Goal: Task Accomplishment & Management: Manage account settings

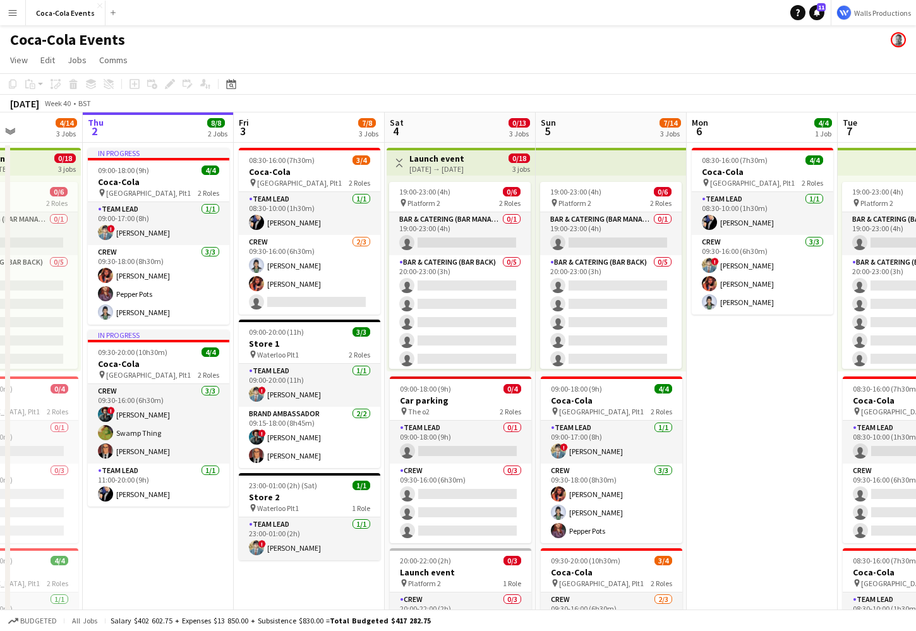
scroll to position [0, 369]
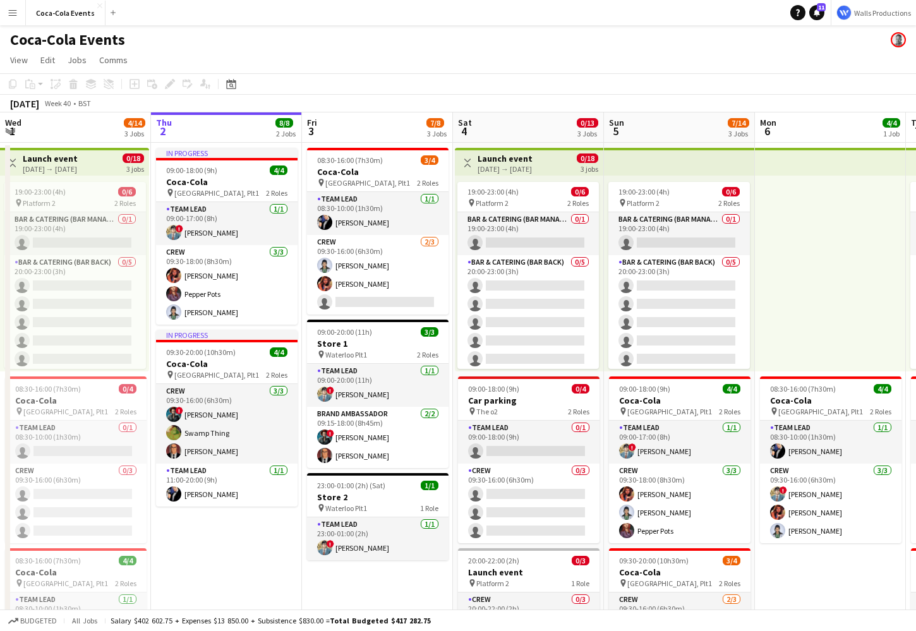
click at [11, 18] on button "Menu" at bounding box center [12, 12] width 25 height 25
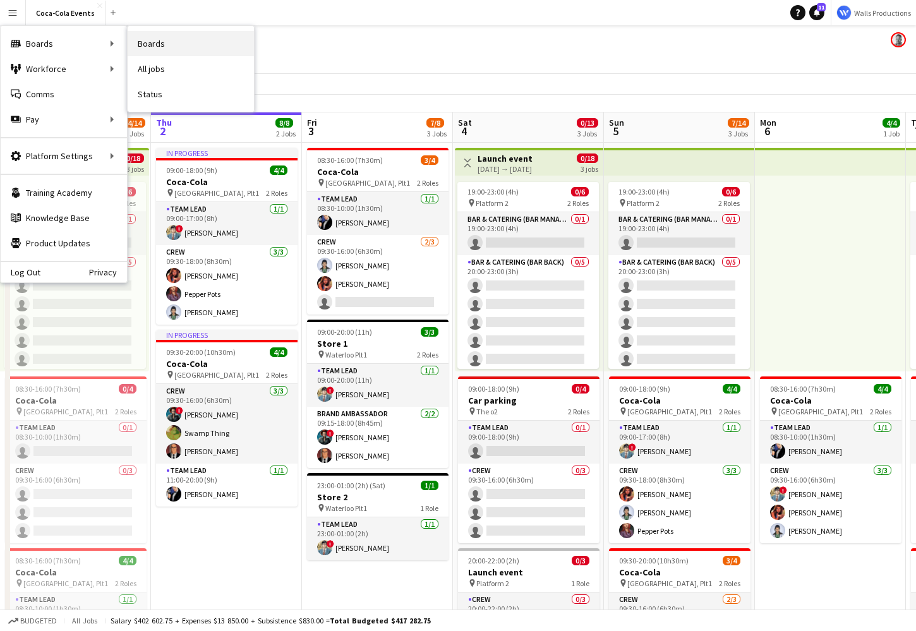
click at [172, 44] on link "Boards" at bounding box center [191, 43] width 126 height 25
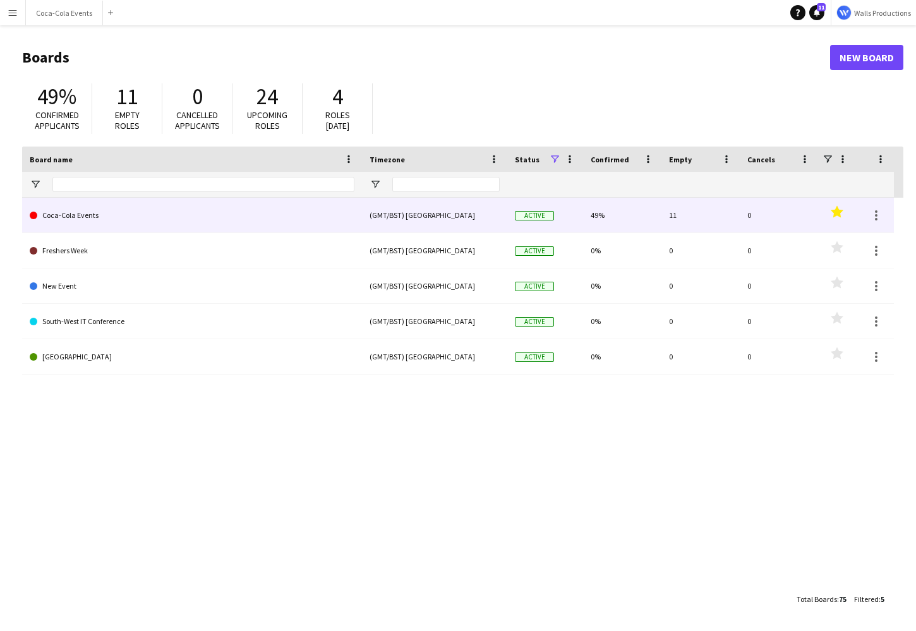
click at [70, 220] on link "Coca-Cola Events" at bounding box center [192, 215] width 325 height 35
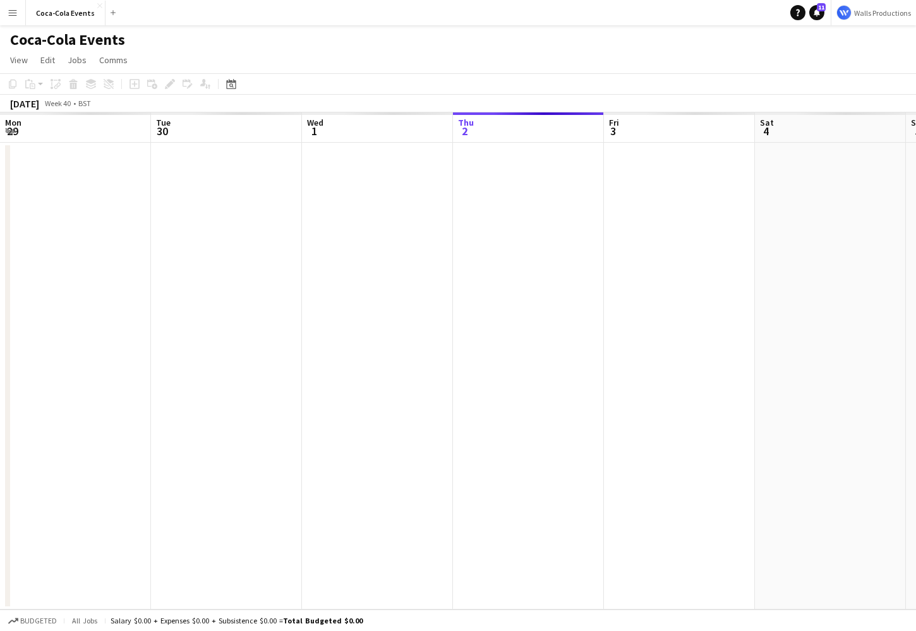
scroll to position [0, 302]
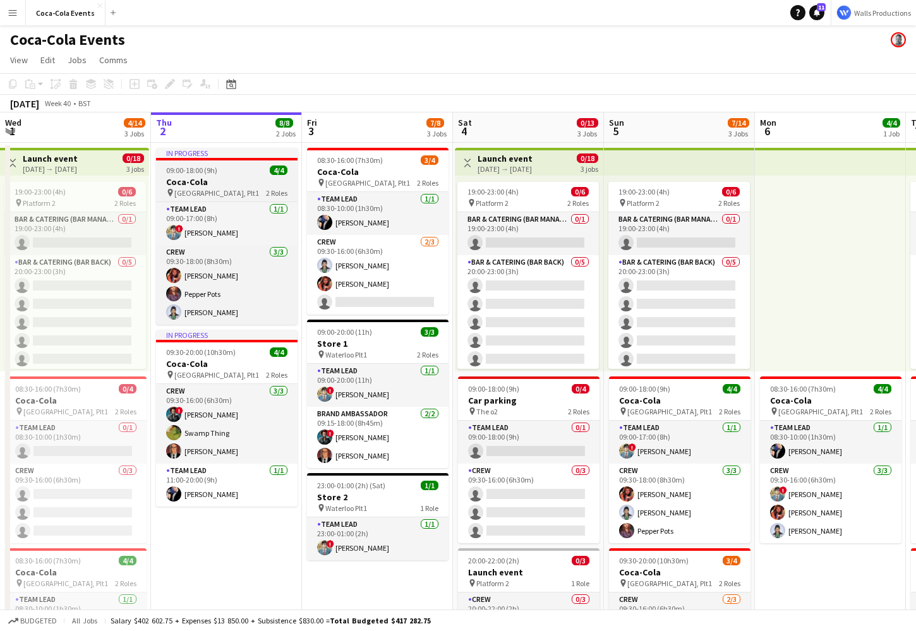
click at [240, 190] on div "pin [STREET_ADDRESS] Roles" at bounding box center [226, 193] width 141 height 10
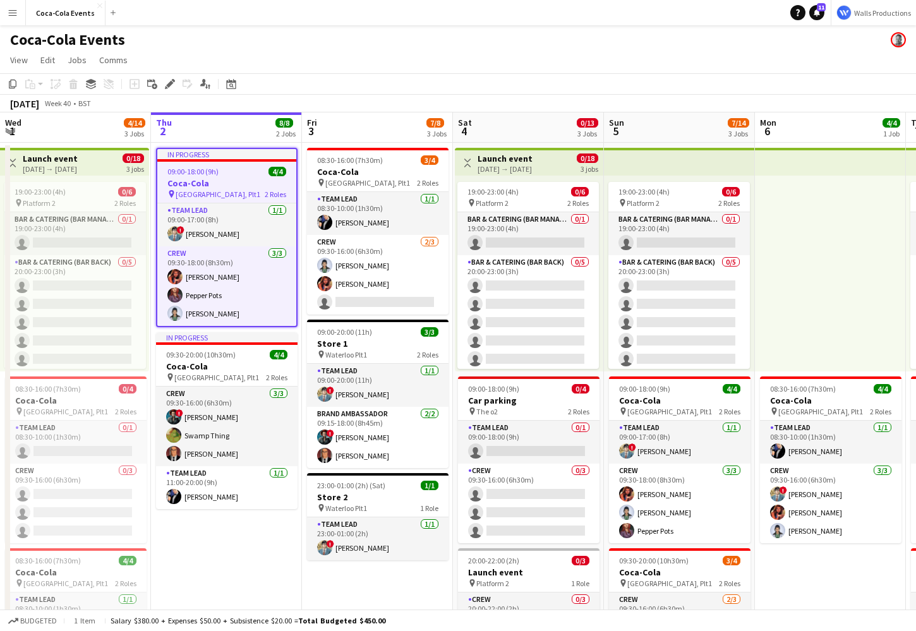
click at [13, 13] on app-icon "Menu" at bounding box center [13, 13] width 10 height 10
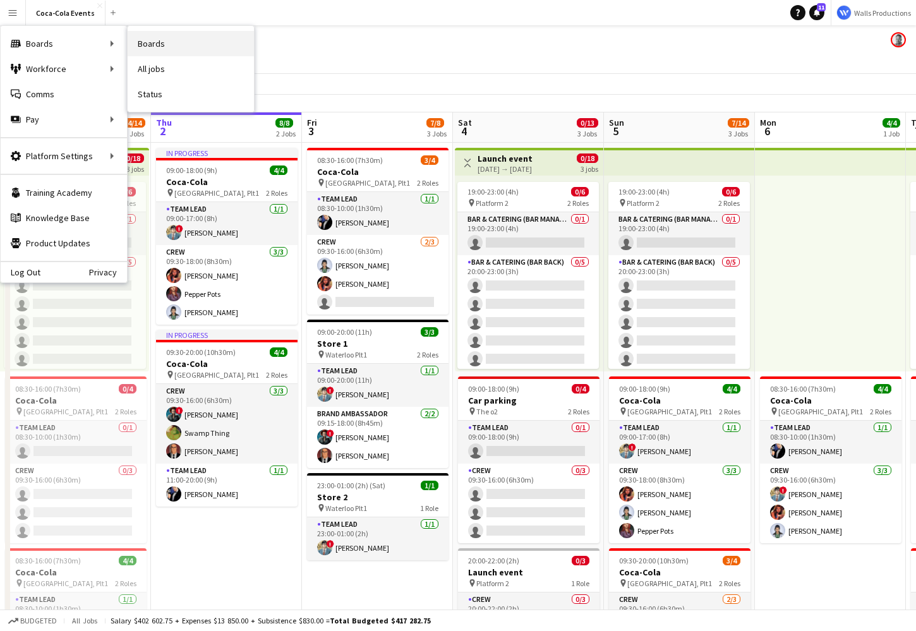
click at [161, 42] on link "Boards" at bounding box center [191, 43] width 126 height 25
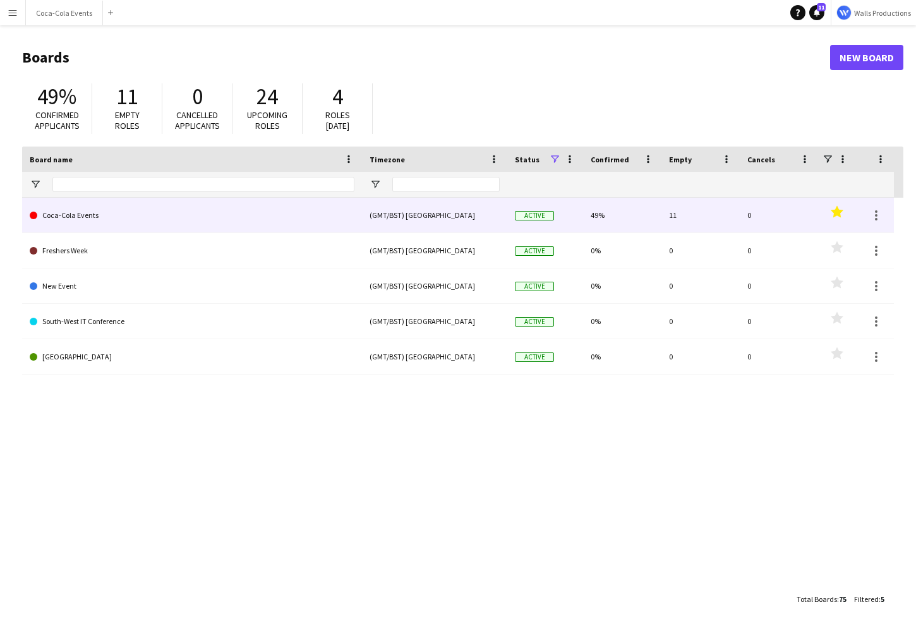
click at [77, 218] on link "Coca-Cola Events" at bounding box center [192, 215] width 325 height 35
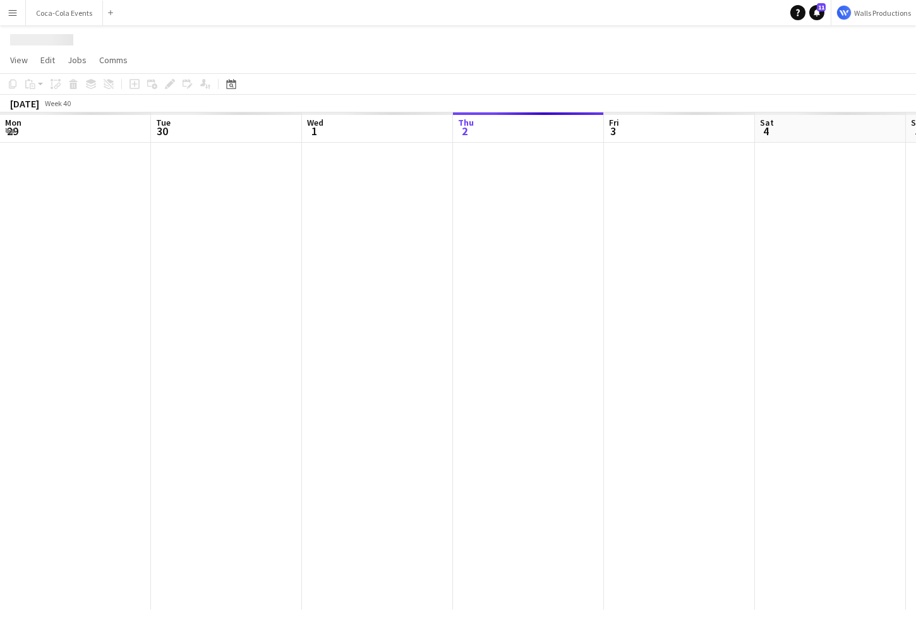
scroll to position [0, 302]
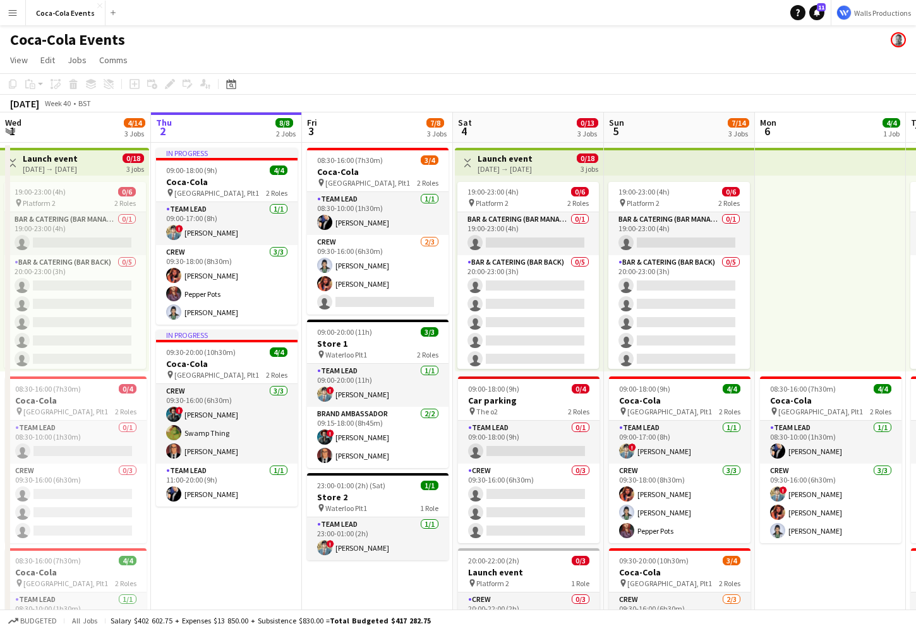
click at [39, 42] on h1 "Coca-Cola Events" at bounding box center [67, 39] width 115 height 19
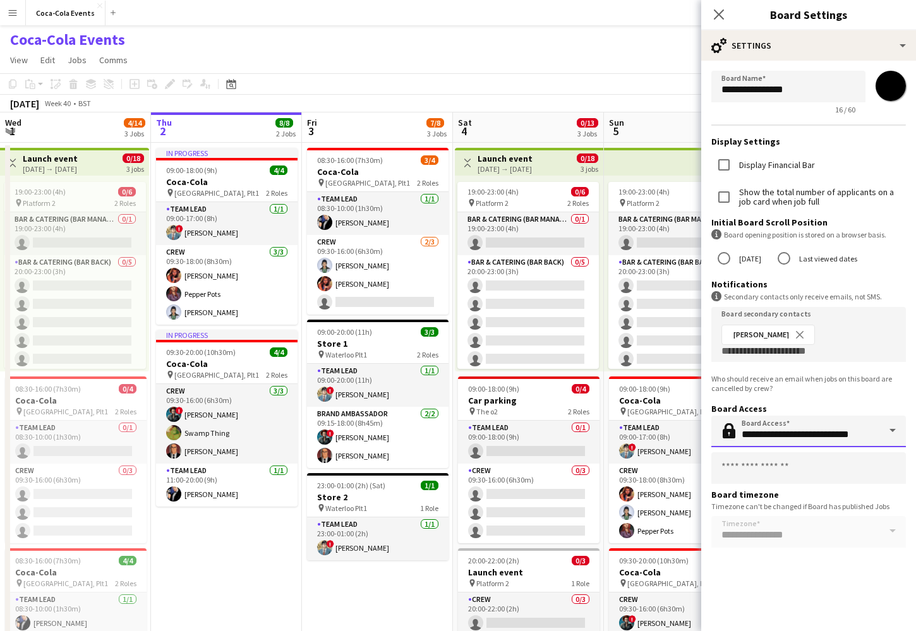
click at [763, 429] on input "**********" at bounding box center [808, 431] width 194 height 32
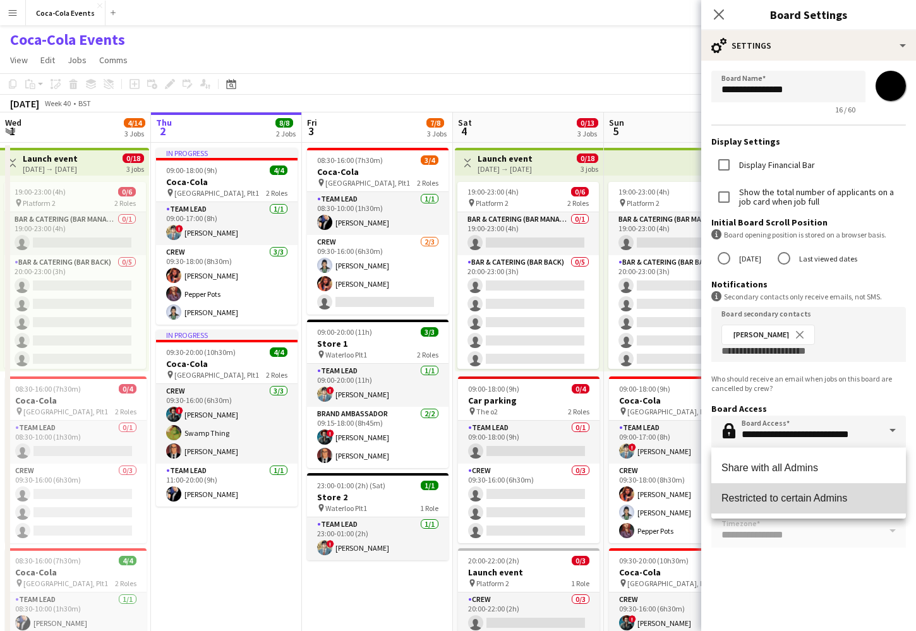
click at [772, 501] on span "Restricted to certain Admins" at bounding box center [808, 498] width 174 height 12
type input "**********"
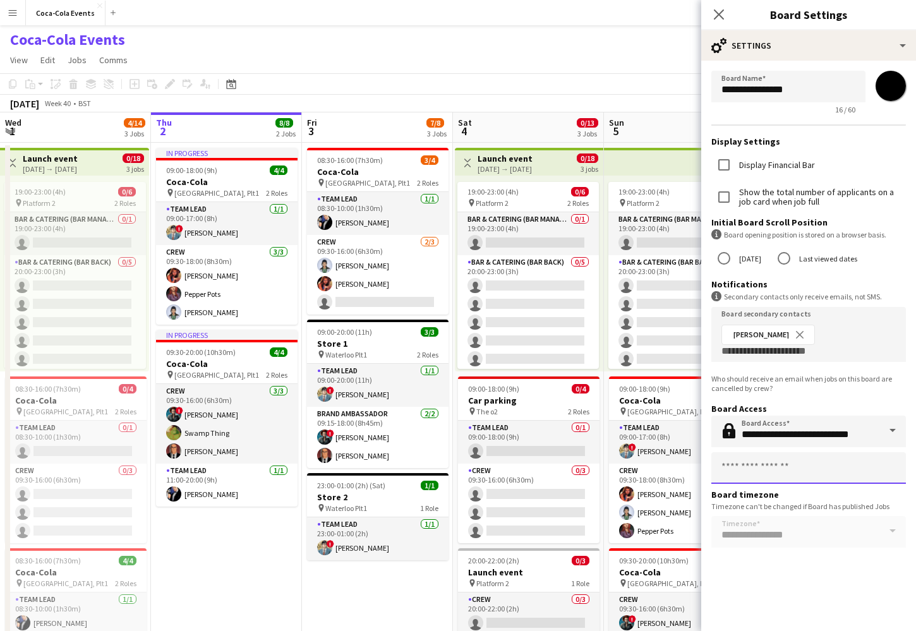
click at [751, 473] on input "text" at bounding box center [808, 468] width 194 height 32
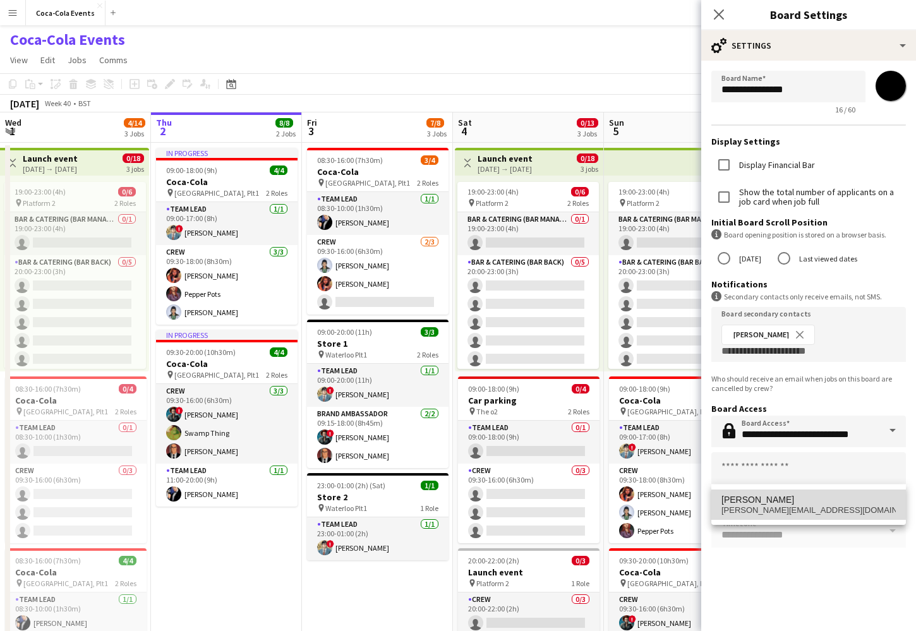
click at [744, 508] on span "[PERSON_NAME][EMAIL_ADDRESS][DOMAIN_NAME]" at bounding box center [808, 510] width 174 height 10
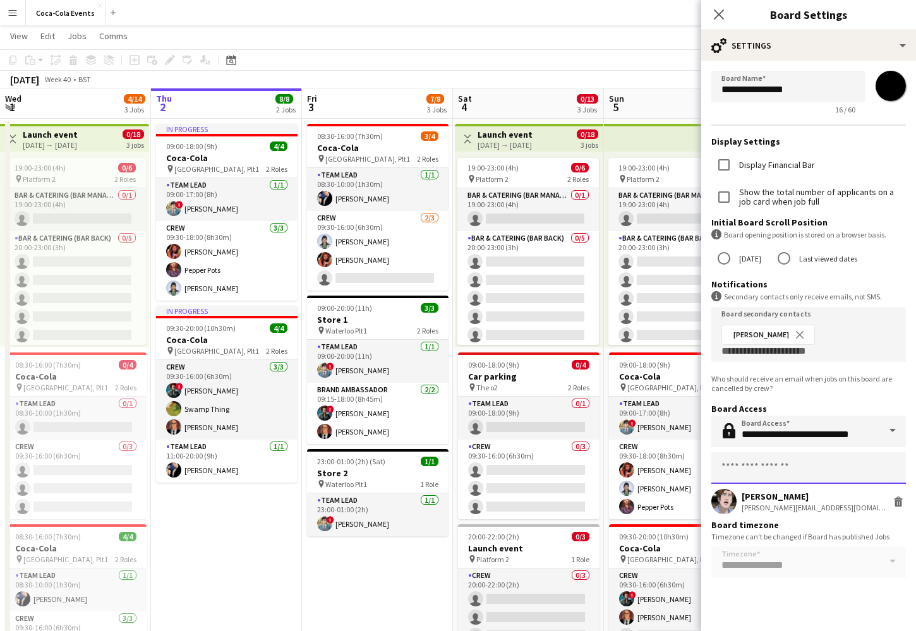
scroll to position [25, 0]
drag, startPoint x: 797, startPoint y: 498, endPoint x: 742, endPoint y: 498, distance: 54.9
click at [742, 498] on div "[PERSON_NAME]" at bounding box center [813, 496] width 144 height 11
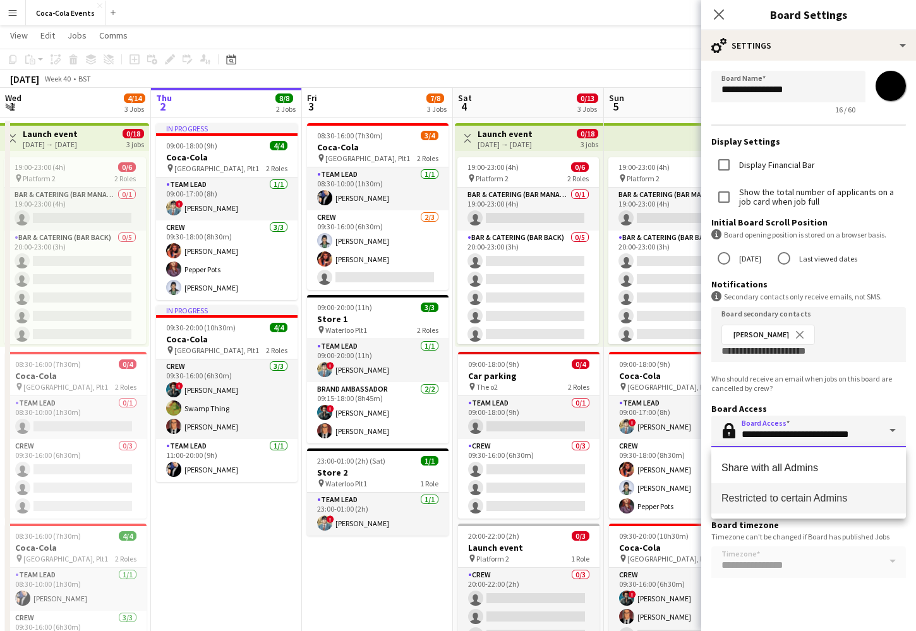
click at [753, 437] on input "**********" at bounding box center [808, 431] width 194 height 32
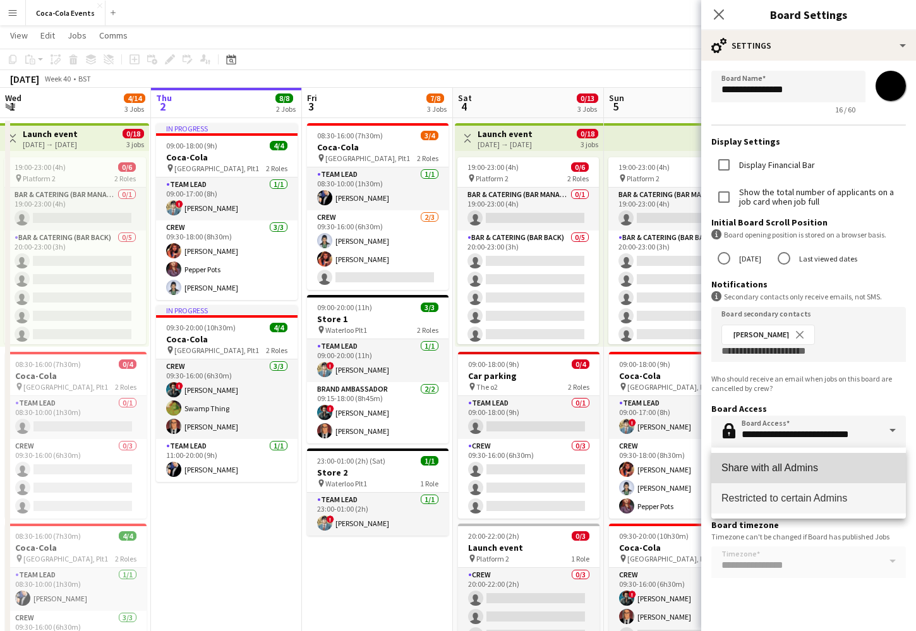
click at [756, 467] on span "Share with all Admins" at bounding box center [808, 468] width 174 height 12
type input "**********"
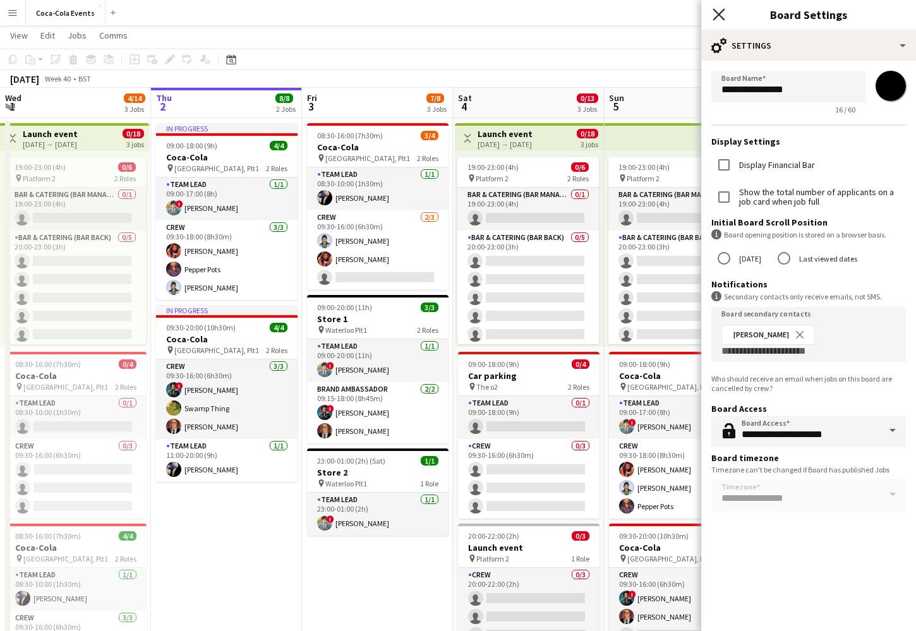
click at [718, 16] on icon "Close pop-in" at bounding box center [718, 14] width 12 height 12
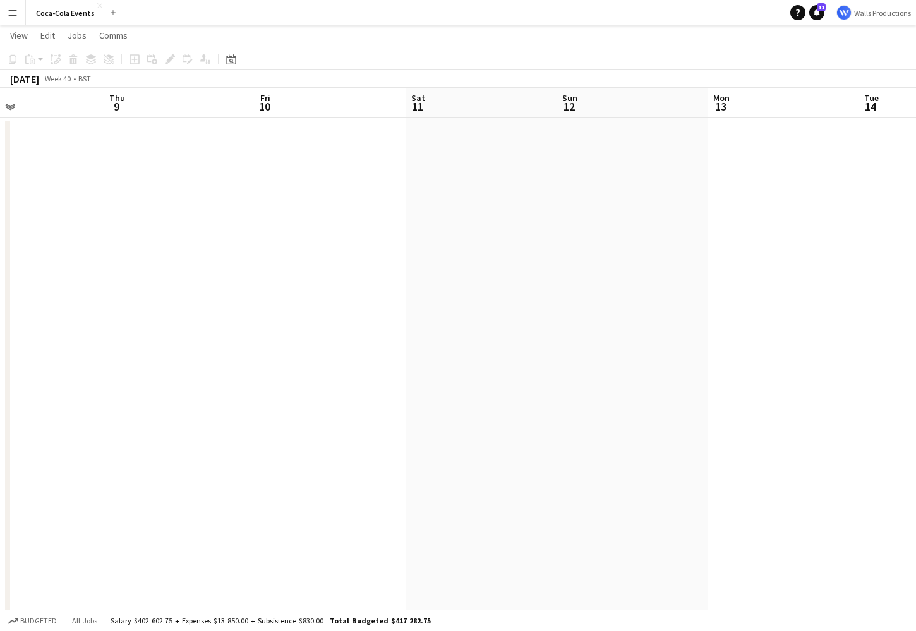
scroll to position [0, 503]
click at [301, 244] on app-date-cell at bounding box center [327, 417] width 151 height 599
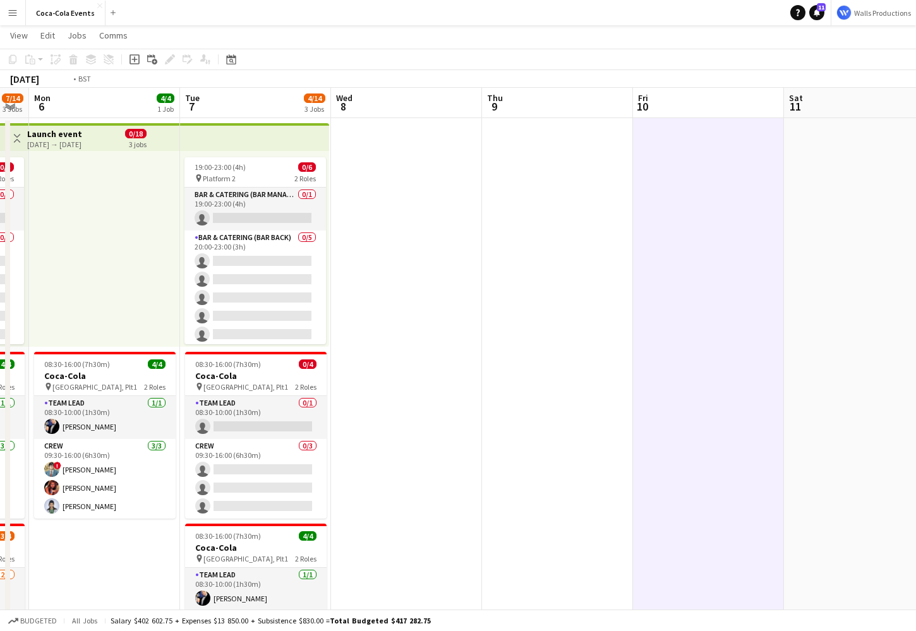
scroll to position [0, 270]
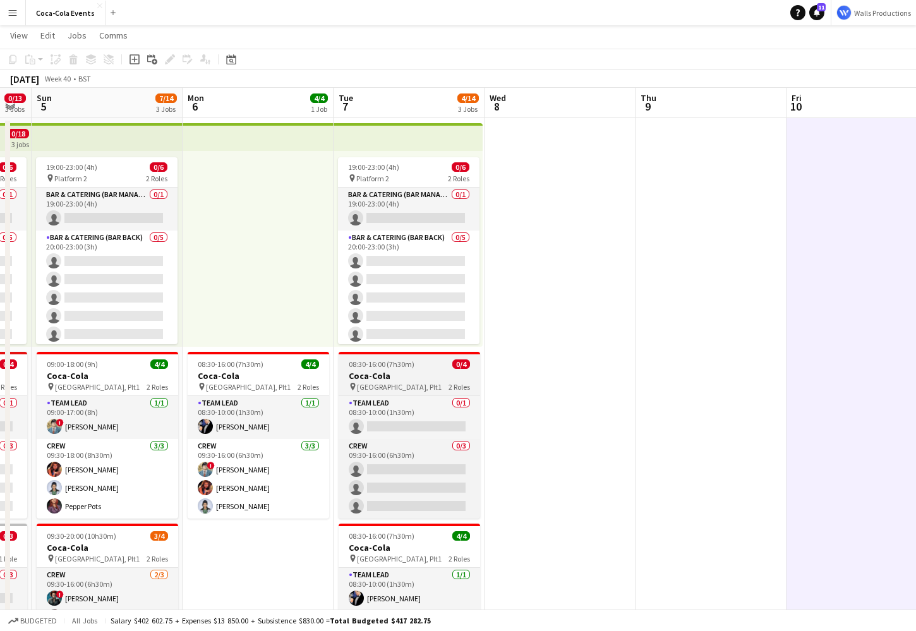
click at [365, 365] on span "08:30-16:00 (7h30m)" at bounding box center [382, 363] width 66 height 9
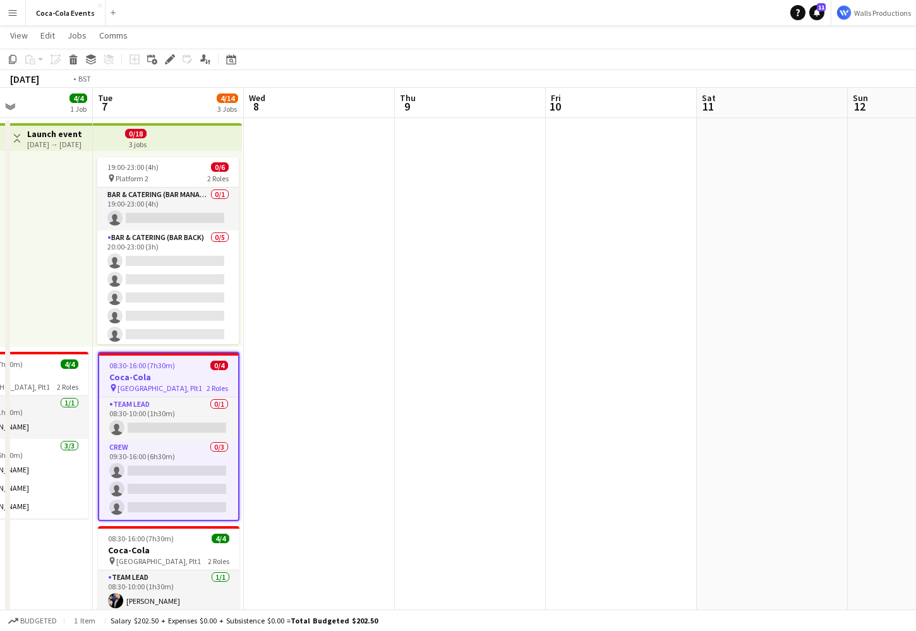
scroll to position [0, 586]
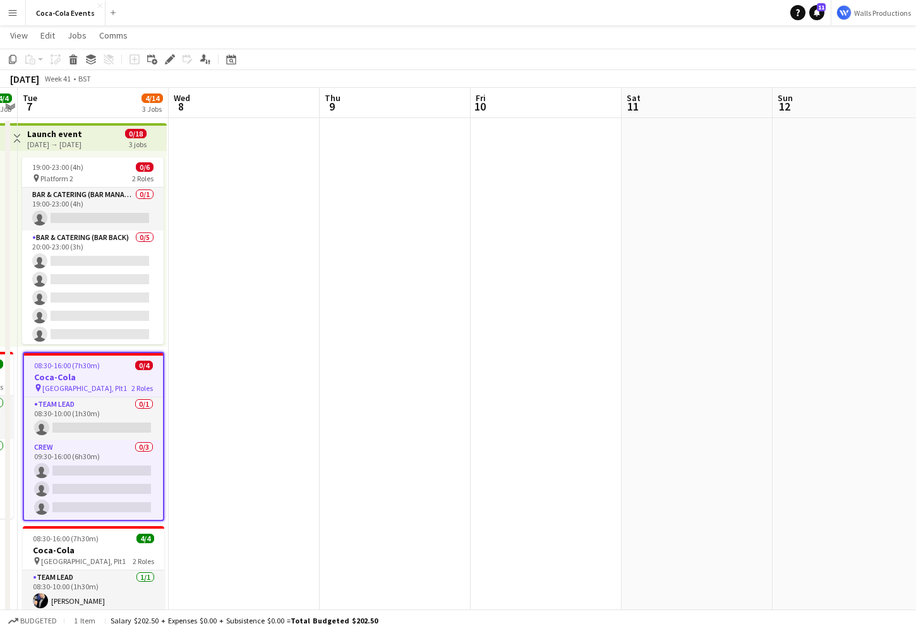
click at [525, 268] on app-date-cell at bounding box center [545, 417] width 151 height 599
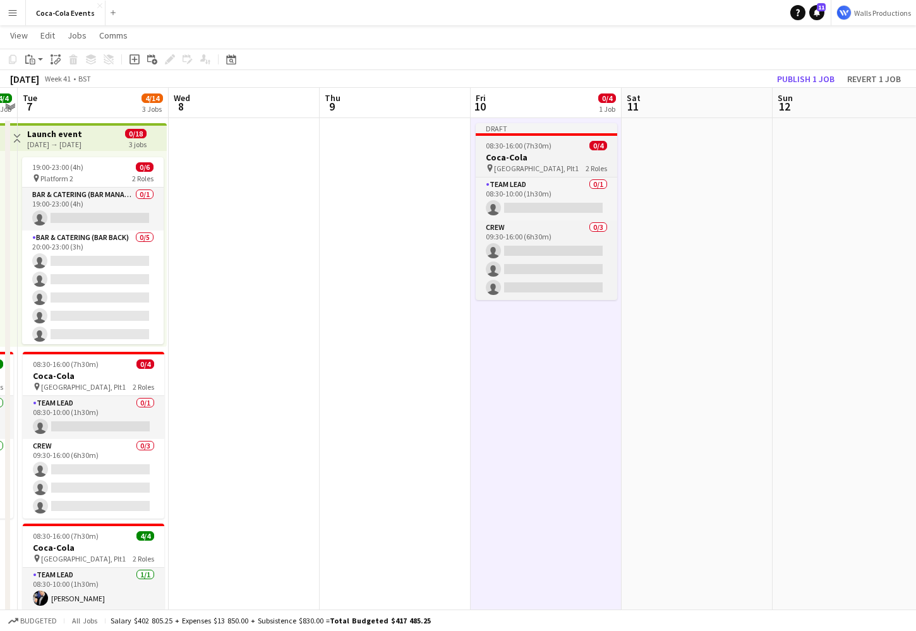
click at [516, 146] on span "08:30-16:00 (7h30m)" at bounding box center [519, 145] width 66 height 9
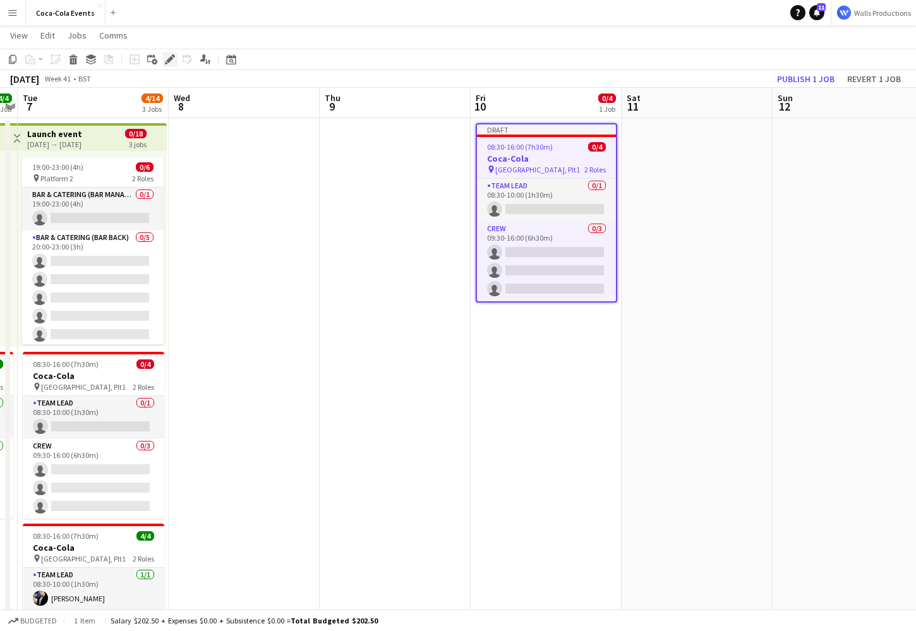
click at [165, 63] on icon "Edit" at bounding box center [170, 59] width 10 height 10
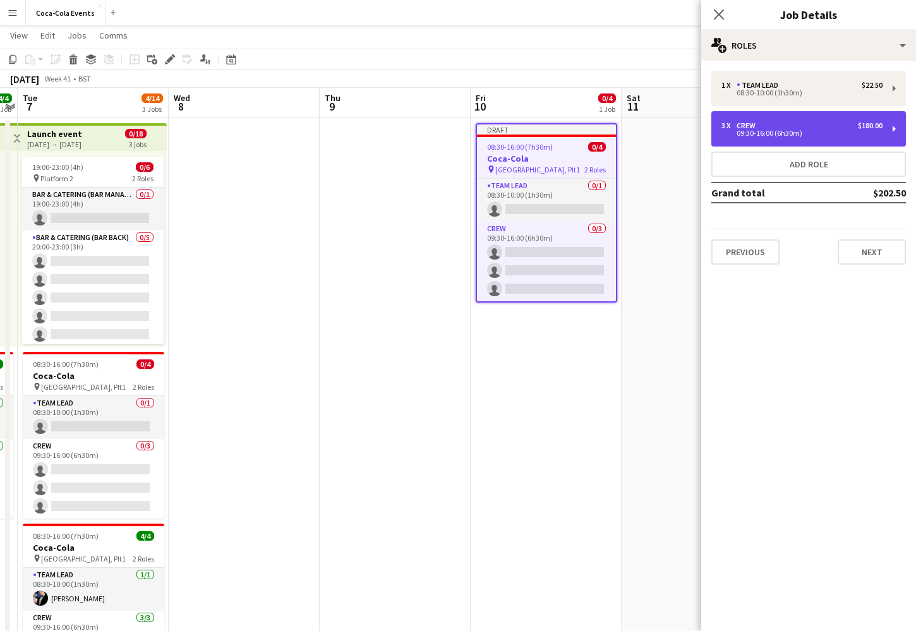
click at [820, 134] on div "09:30-16:00 (6h30m)" at bounding box center [801, 133] width 161 height 6
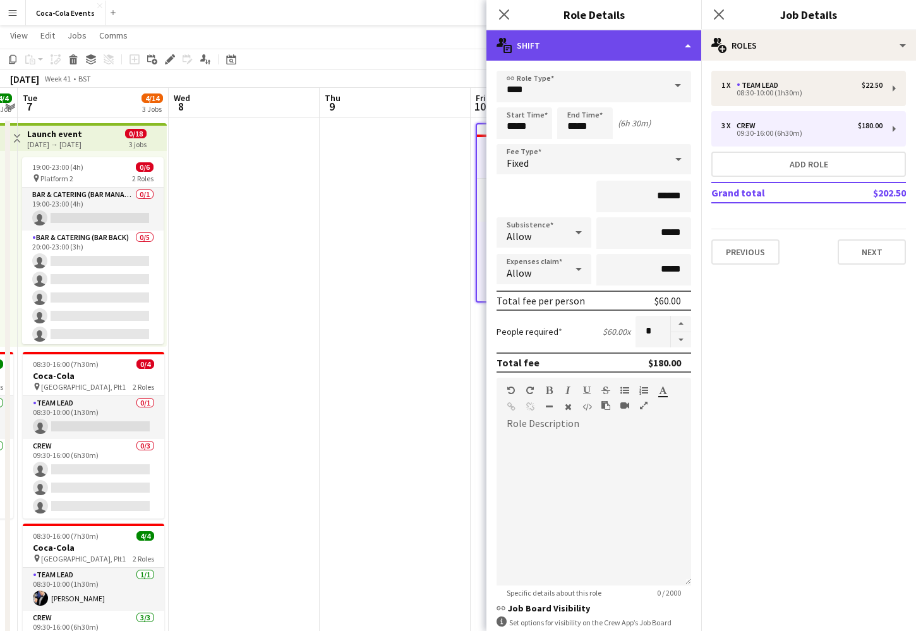
click at [554, 46] on div "multiple-actions-text Shift" at bounding box center [593, 45] width 215 height 30
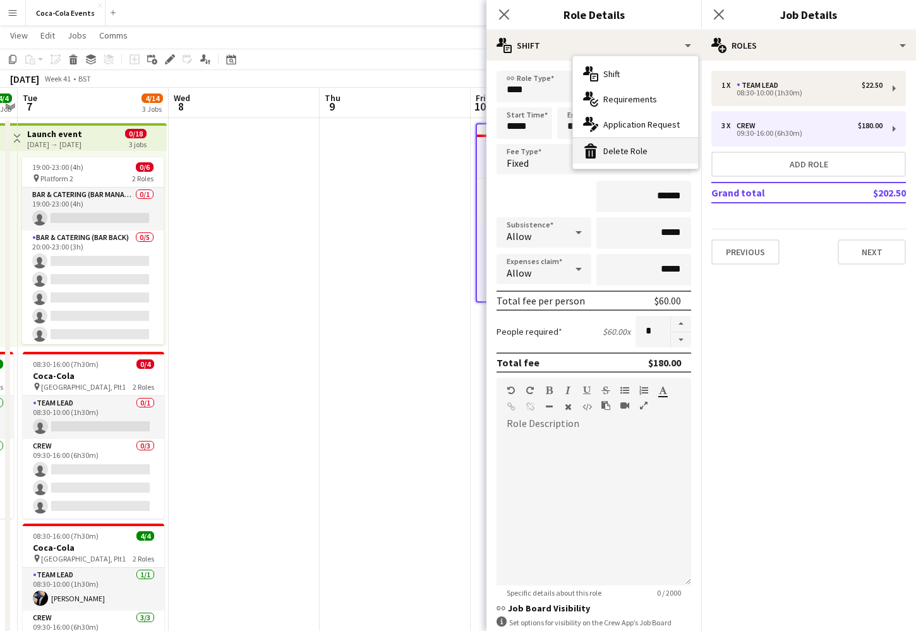
click at [631, 149] on div "bin-2 Delete Role" at bounding box center [635, 150] width 125 height 25
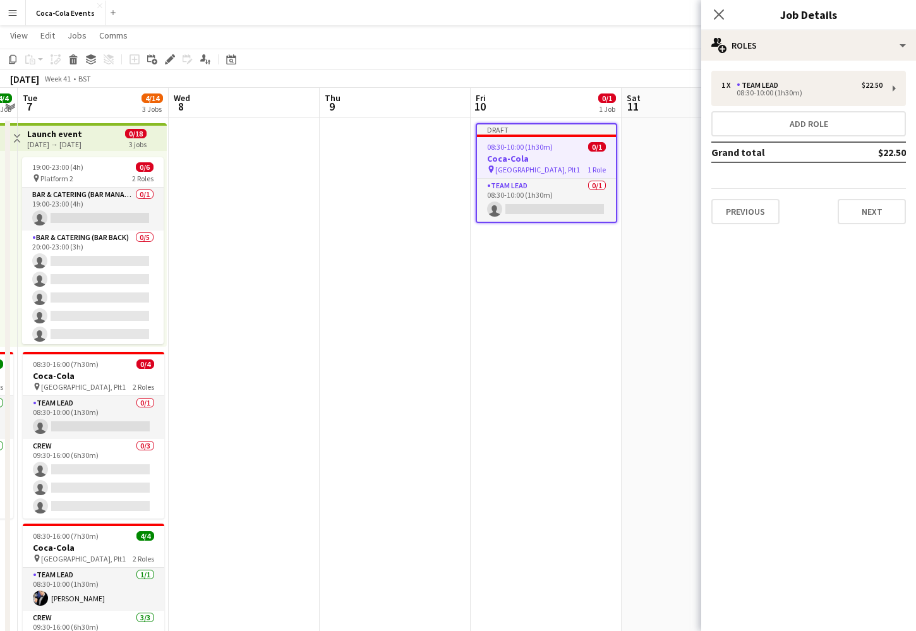
click at [543, 361] on app-date-cell "Draft 08:30-10:00 (1h30m) 0/1 Coca-Cola pin Waterloo, Plt1 1 Role Team Lead 0/1…" at bounding box center [545, 417] width 151 height 599
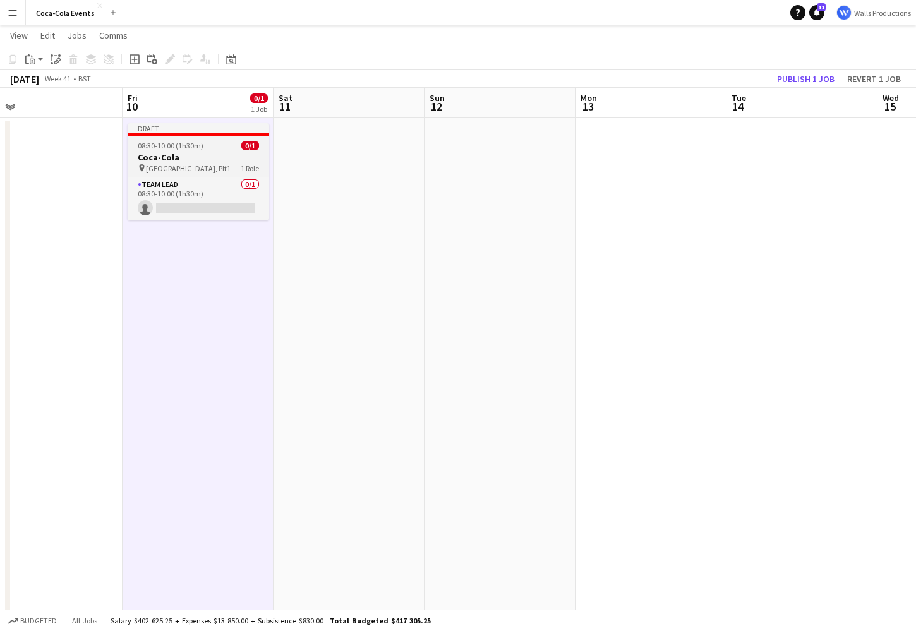
scroll to position [0, 325]
click at [170, 159] on h3 "Coca-Cola" at bounding box center [203, 157] width 141 height 11
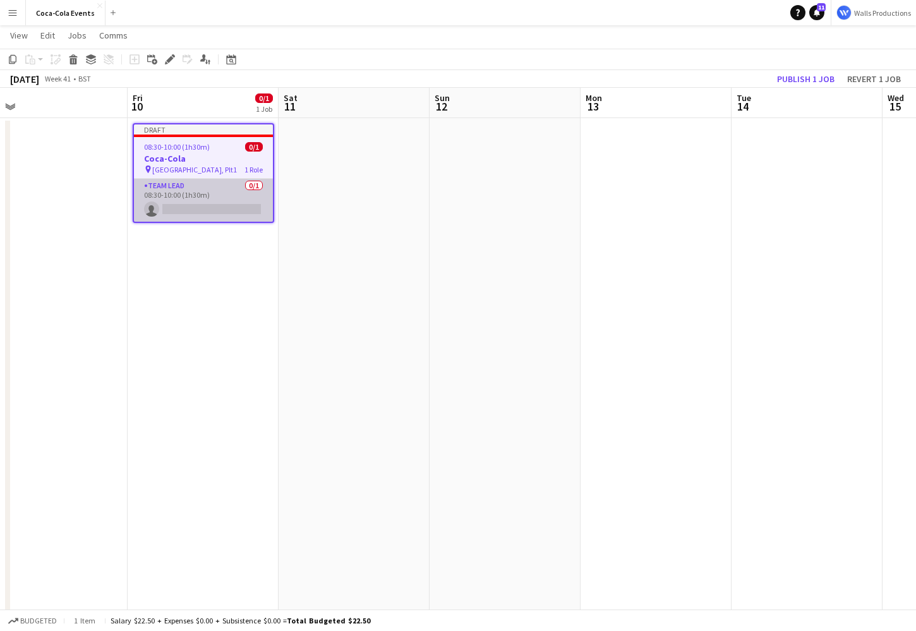
click at [179, 194] on app-card-role "Team Lead 0/1 08:30-10:00 (1h30m) single-neutral-actions" at bounding box center [203, 200] width 139 height 43
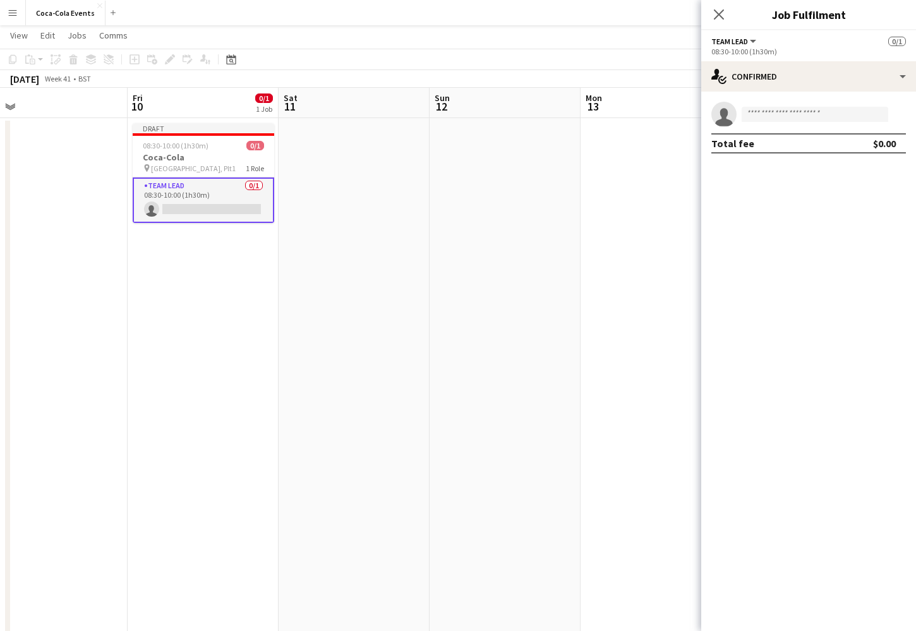
click at [170, 280] on app-date-cell "Draft 08:30-10:00 (1h30m) 0/1 Coca-Cola pin Waterloo, Plt1 1 Role Team Lead 0/1…" at bounding box center [203, 417] width 151 height 599
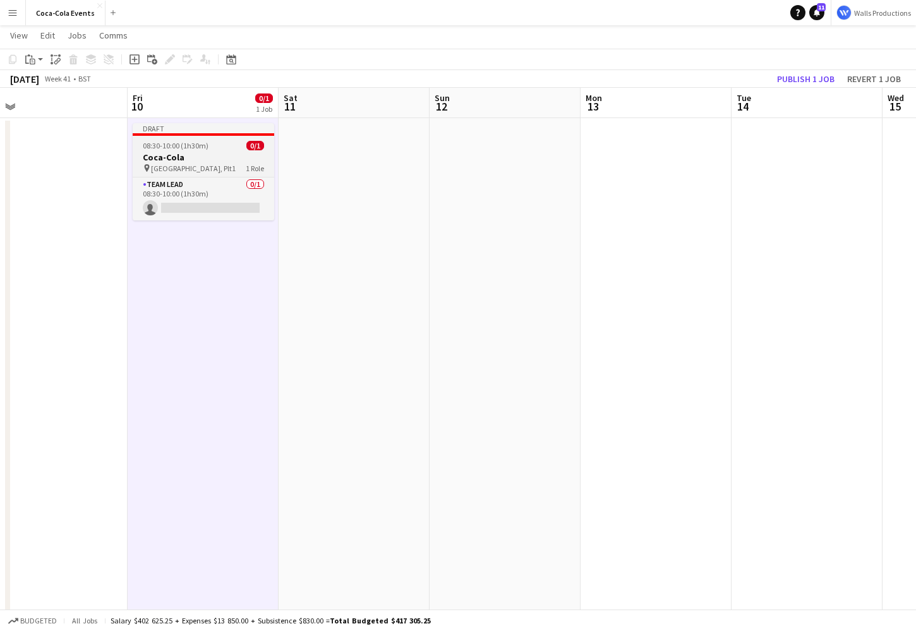
click at [195, 160] on h3 "Coca-Cola" at bounding box center [203, 157] width 141 height 11
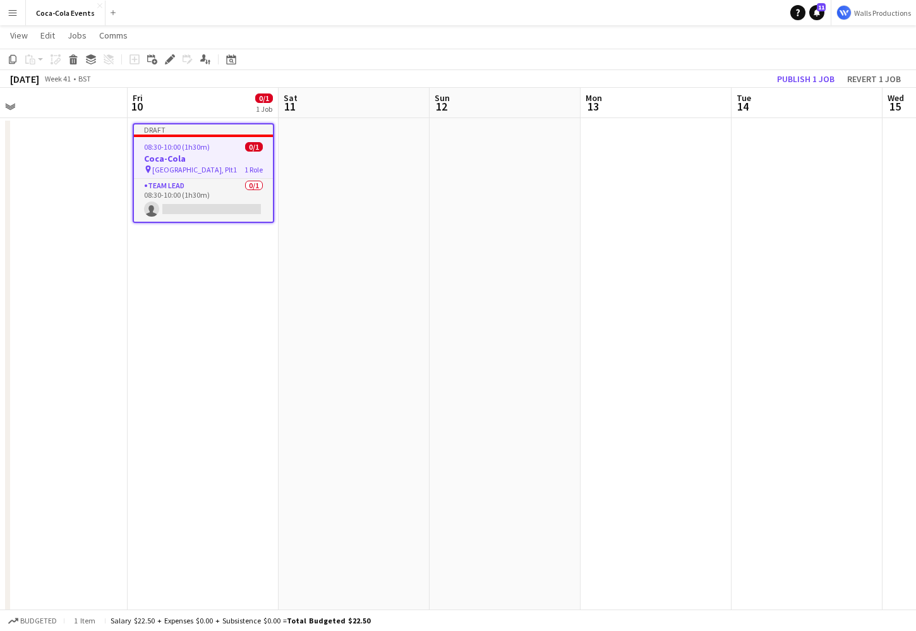
click at [345, 196] on app-date-cell at bounding box center [353, 417] width 151 height 599
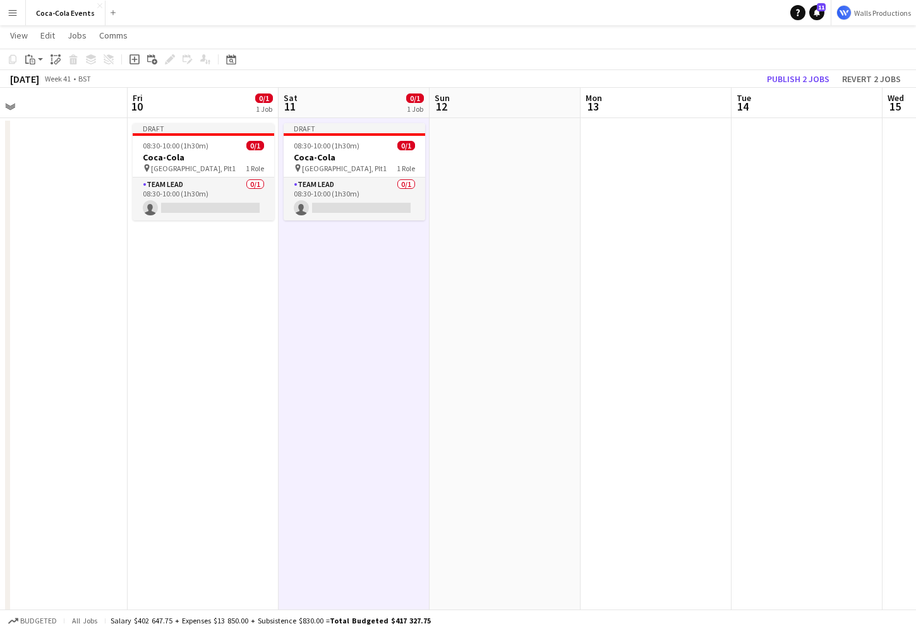
click at [502, 198] on app-date-cell at bounding box center [504, 417] width 151 height 599
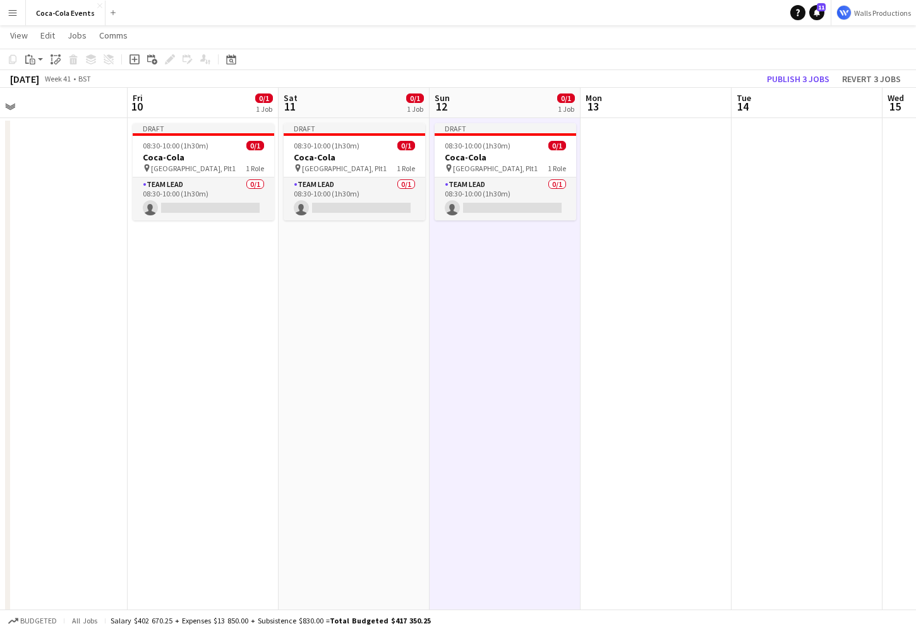
click at [640, 212] on app-date-cell at bounding box center [655, 417] width 151 height 599
